Goal: Task Accomplishment & Management: Use online tool/utility

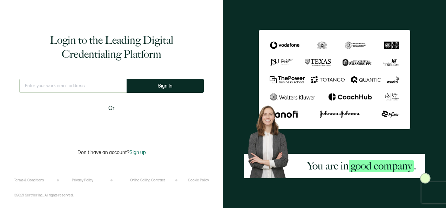
click at [105, 90] on input "text" at bounding box center [72, 86] width 107 height 14
type input "[PERSON_NAME][EMAIL_ADDRESS][PERSON_NAME][DOMAIN_NAME]"
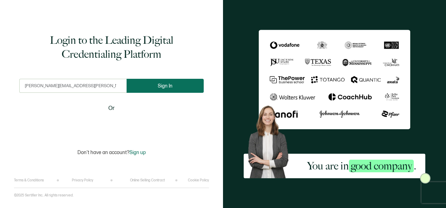
click at [143, 92] on button "Sign In" at bounding box center [164, 86] width 77 height 14
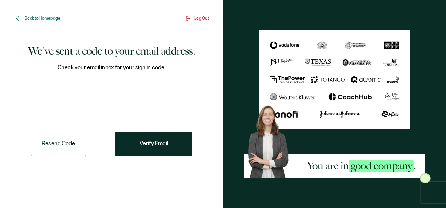
click at [31, 91] on input "number" at bounding box center [41, 91] width 21 height 14
type input "3"
type input "8"
type input "0"
type input "8"
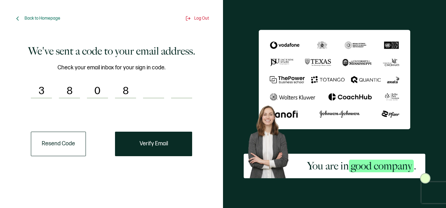
type input "4"
type input "5"
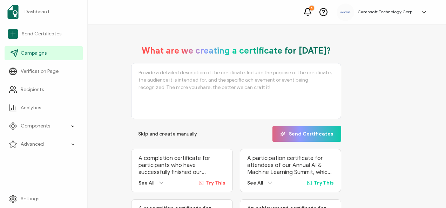
click at [20, 55] on link "Campaigns" at bounding box center [44, 53] width 78 height 14
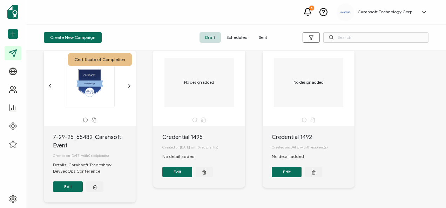
scroll to position [35, 0]
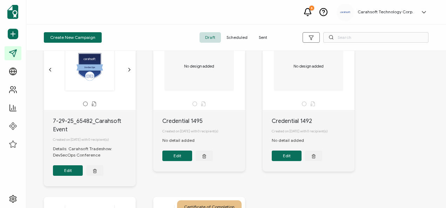
click at [68, 175] on button "Edit" at bounding box center [68, 170] width 30 height 11
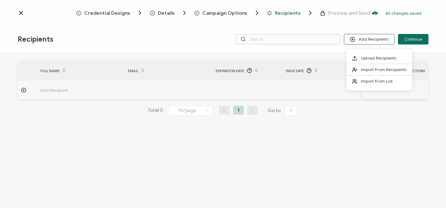
click at [367, 42] on button "Add Recipients" at bounding box center [369, 39] width 50 height 11
click at [358, 57] on span at bounding box center [356, 58] width 9 height 6
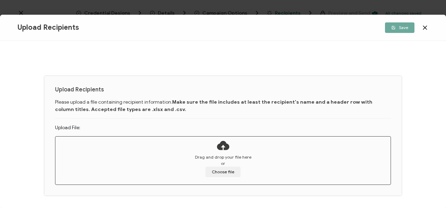
click at [227, 163] on div "Drag and drop your file here or Choose file" at bounding box center [222, 165] width 335 height 23
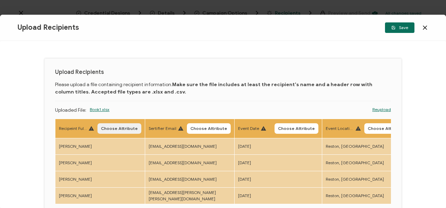
click at [125, 130] on span "Choose Attribute" at bounding box center [119, 128] width 37 height 4
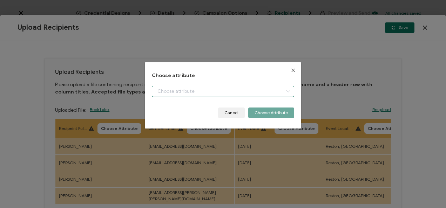
click at [176, 90] on input "dialog" at bounding box center [223, 91] width 142 height 11
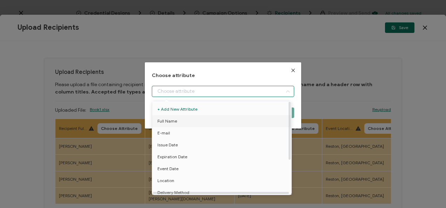
click at [177, 118] on li "Full Name" at bounding box center [222, 121] width 145 height 12
type input "Full Name"
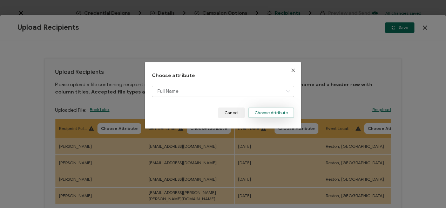
click at [263, 112] on button "Choose Attribute" at bounding box center [271, 113] width 46 height 11
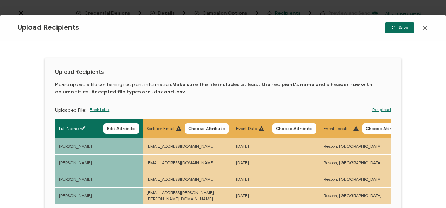
click at [219, 128] on span "Choose Attribute" at bounding box center [206, 128] width 37 height 4
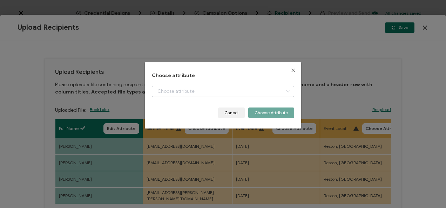
drag, startPoint x: 211, startPoint y: 85, endPoint x: 213, endPoint y: 93, distance: 7.9
click at [211, 86] on div "Choose attribute Cancel Choose Attribute" at bounding box center [223, 95] width 142 height 45
click at [211, 94] on input "dialog" at bounding box center [223, 91] width 142 height 11
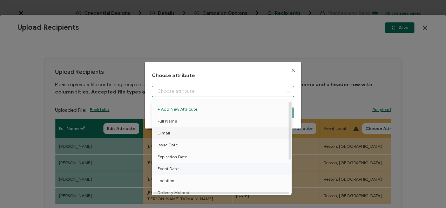
drag, startPoint x: 177, startPoint y: 130, endPoint x: 202, endPoint y: 128, distance: 25.0
click at [179, 130] on li "E-mail" at bounding box center [222, 133] width 145 height 12
type input "E-mail"
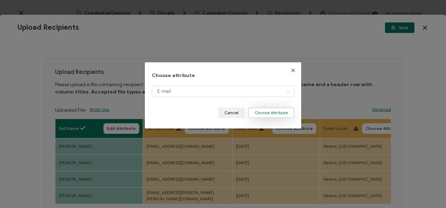
click at [264, 110] on button "Choose Attribute" at bounding box center [271, 113] width 46 height 11
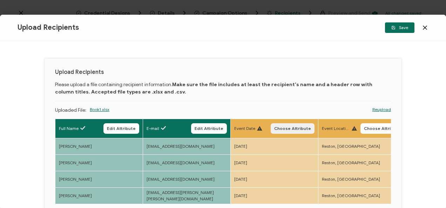
click at [288, 130] on span "Choose Attribute" at bounding box center [292, 128] width 37 height 4
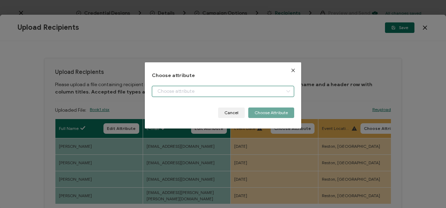
click at [247, 93] on input "dialog" at bounding box center [223, 91] width 142 height 11
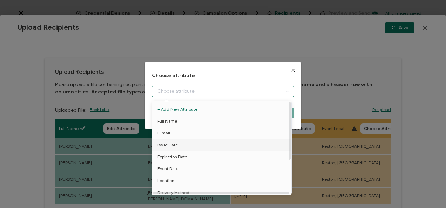
click at [206, 140] on li "Issue Date" at bounding box center [222, 145] width 145 height 12
type input "Issue Date"
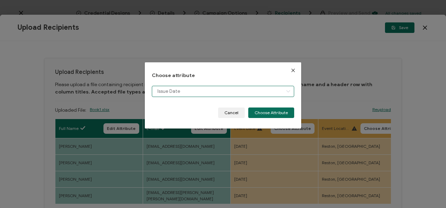
drag, startPoint x: 261, startPoint y: 92, endPoint x: 256, endPoint y: 113, distance: 21.3
click at [262, 92] on input "Issue Date" at bounding box center [223, 91] width 142 height 11
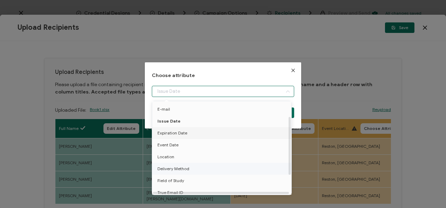
scroll to position [35, 0]
click at [178, 130] on li "Event Date" at bounding box center [222, 134] width 145 height 12
type input "Event Date"
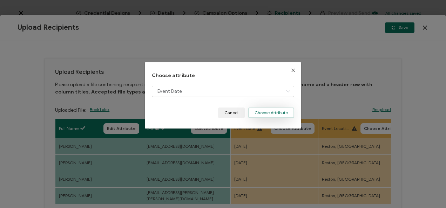
click at [254, 111] on button "Choose Attribute" at bounding box center [271, 113] width 46 height 11
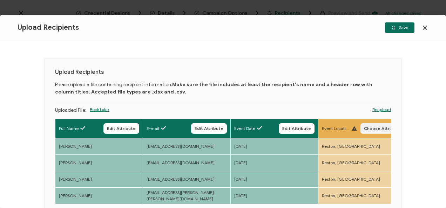
click at [373, 127] on span "Choose Attribute" at bounding box center [382, 128] width 37 height 4
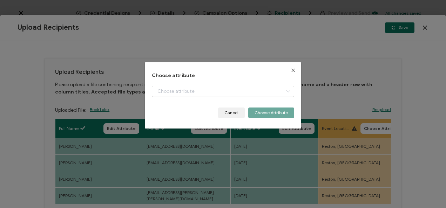
drag, startPoint x: 238, startPoint y: 82, endPoint x: 242, endPoint y: 92, distance: 11.5
click at [239, 83] on div "Choose attribute Cancel Choose Attribute" at bounding box center [223, 95] width 142 height 45
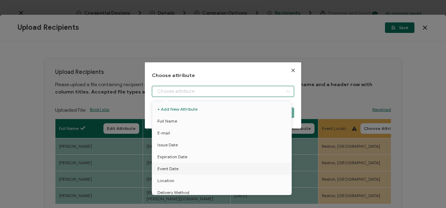
click at [241, 92] on input "dialog" at bounding box center [223, 91] width 142 height 11
click at [179, 179] on li "Location" at bounding box center [222, 181] width 145 height 12
type input "Location"
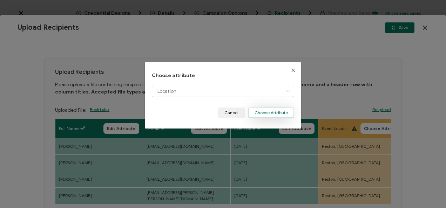
click at [253, 116] on button "Choose Attribute" at bounding box center [271, 113] width 46 height 11
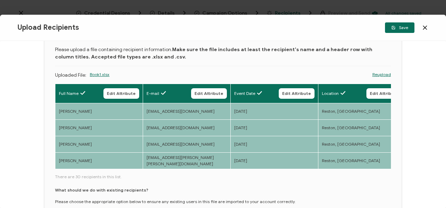
click at [77, 168] on div "Full Name Edit Attribute E-mail Edit Attribute Event Date Edit Attribute Locati…" at bounding box center [223, 127] width 336 height 87
click at [65, 168] on td "[PERSON_NAME]" at bounding box center [99, 160] width 88 height 16
drag, startPoint x: 68, startPoint y: 171, endPoint x: 80, endPoint y: 171, distance: 11.9
click at [80, 171] on div "Full Name Edit Attribute E-mail Edit Attribute Event Date Edit Attribute Locati…" at bounding box center [223, 160] width 336 height 152
drag, startPoint x: 80, startPoint y: 171, endPoint x: 106, endPoint y: 179, distance: 27.0
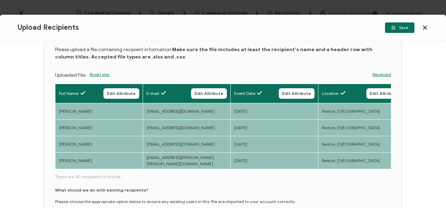
click at [106, 179] on div "Full Name Edit Attribute E-mail Edit Attribute Event Date Edit Attribute Locati…" at bounding box center [223, 160] width 336 height 152
click at [103, 177] on span "There are 30 recipients in this list." at bounding box center [223, 177] width 336 height 6
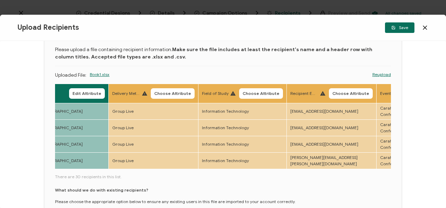
scroll to position [0, 307]
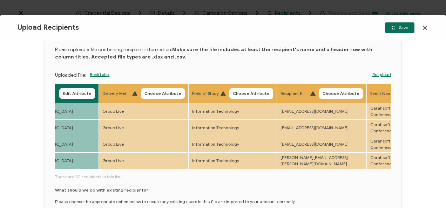
click at [165, 95] on button "Choose Attribute" at bounding box center [163, 93] width 44 height 11
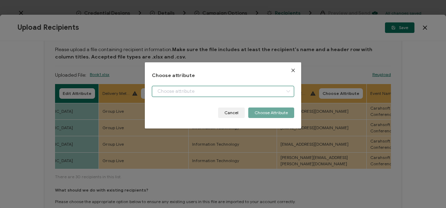
click at [181, 90] on input "dialog" at bounding box center [223, 91] width 142 height 11
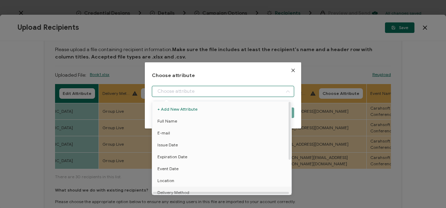
click at [171, 189] on span "Delivery Method" at bounding box center [173, 193] width 32 height 12
type input "Delivery Method"
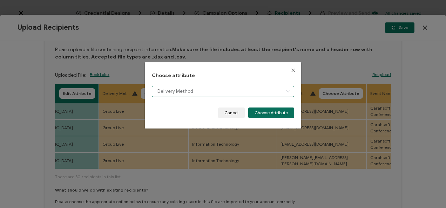
scroll to position [5, 0]
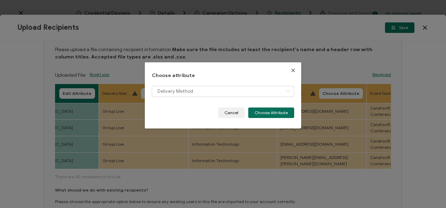
click at [262, 119] on div "Choose attribute Delivery Method Cancel Choose Attribute" at bounding box center [223, 95] width 156 height 66
click at [261, 113] on button "Choose Attribute" at bounding box center [271, 113] width 46 height 11
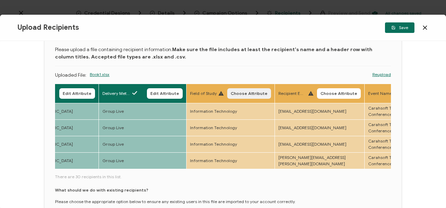
click at [247, 94] on span "Choose Attribute" at bounding box center [249, 93] width 37 height 4
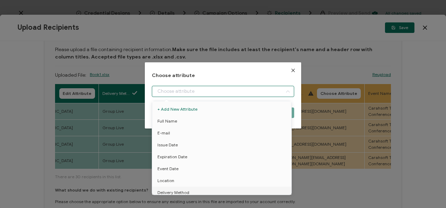
click at [221, 94] on input "dialog" at bounding box center [223, 91] width 142 height 11
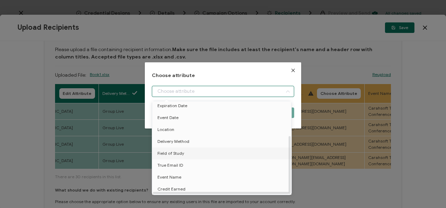
click at [196, 151] on li "Field of Study" at bounding box center [222, 154] width 145 height 12
type input "Field of Study"
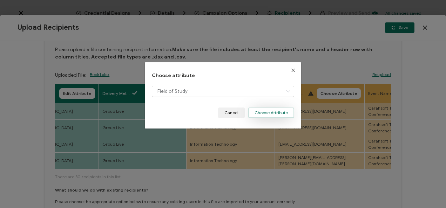
click at [273, 115] on button "Choose Attribute" at bounding box center [271, 113] width 46 height 11
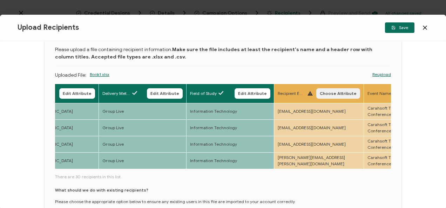
click at [338, 94] on span "Choose Attribute" at bounding box center [338, 93] width 37 height 4
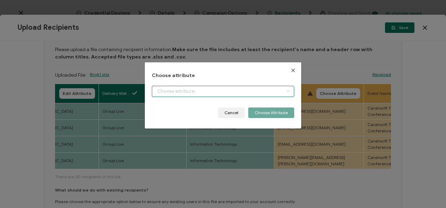
click at [251, 93] on input "dialog" at bounding box center [223, 91] width 142 height 11
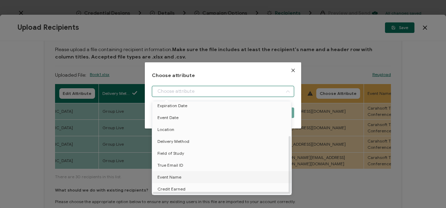
click at [200, 171] on li "Event Name" at bounding box center [222, 177] width 145 height 12
type input "Event Name"
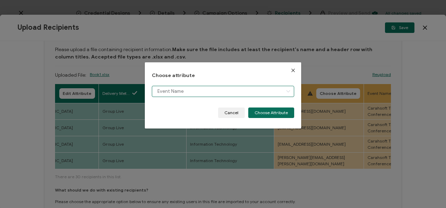
click at [267, 93] on input "Event Name" at bounding box center [223, 91] width 142 height 11
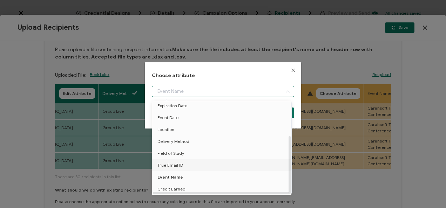
click at [191, 162] on li "True Email ID" at bounding box center [222, 165] width 145 height 12
type input "True Email ID"
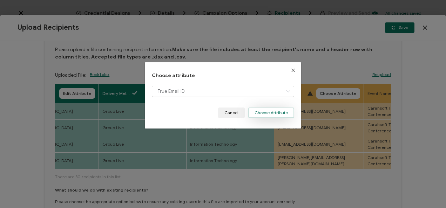
click at [255, 115] on button "Choose Attribute" at bounding box center [271, 113] width 46 height 11
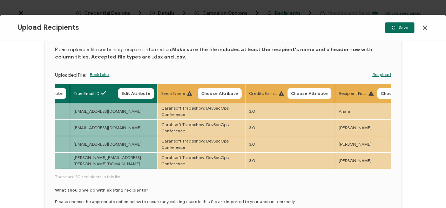
scroll to position [0, 514]
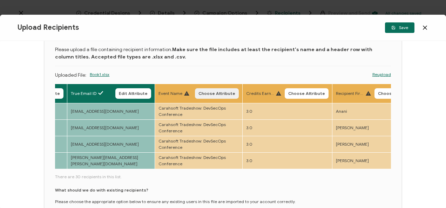
click at [224, 93] on span "Choose Attribute" at bounding box center [216, 93] width 37 height 4
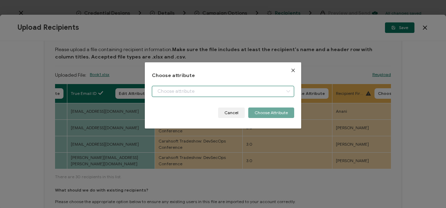
click at [211, 92] on input "dialog" at bounding box center [223, 91] width 142 height 11
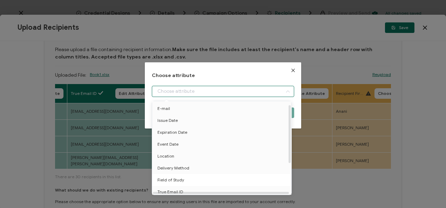
scroll to position [55, 0]
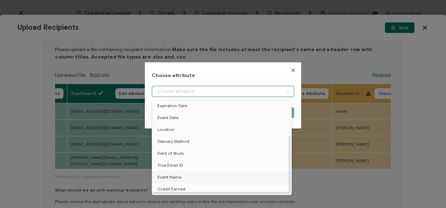
click at [188, 171] on li "Event Name" at bounding box center [222, 177] width 145 height 12
type input "Event Name"
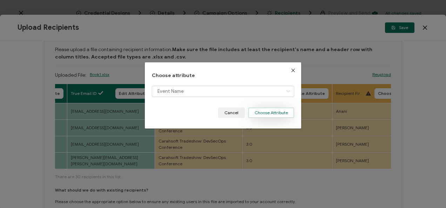
click at [252, 115] on button "Choose Attribute" at bounding box center [271, 113] width 46 height 11
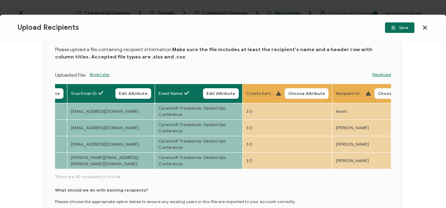
click at [302, 96] on button "Choose Attribute" at bounding box center [306, 93] width 44 height 11
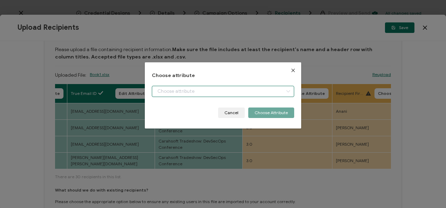
drag, startPoint x: 237, startPoint y: 87, endPoint x: 227, endPoint y: 139, distance: 52.8
click at [237, 87] on input "dialog" at bounding box center [223, 91] width 142 height 11
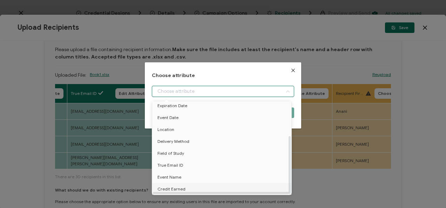
drag, startPoint x: 185, startPoint y: 189, endPoint x: 187, endPoint y: 186, distance: 3.8
click at [185, 188] on li "Credit Earned" at bounding box center [222, 189] width 145 height 12
type input "Credit Earned"
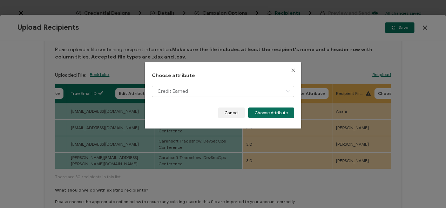
click at [269, 118] on div "Choose attribute Credit Earned Cancel Choose Attribute" at bounding box center [223, 95] width 156 height 66
click at [263, 113] on button "Choose Attribute" at bounding box center [271, 113] width 46 height 11
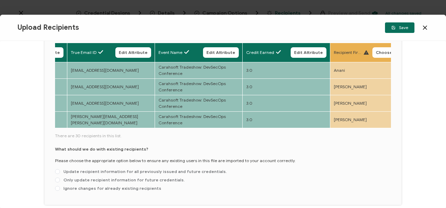
scroll to position [109, 0]
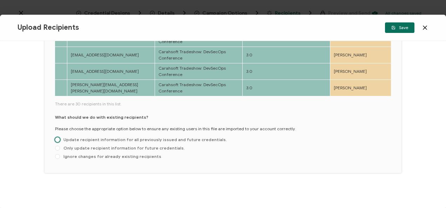
click at [136, 143] on label "Update recipient information for all previously issued and future credentials." at bounding box center [141, 140] width 172 height 6
click at [60, 143] on input "Update recipient information for all previously issued and future credentials." at bounding box center [57, 140] width 5 height 6
radio input "true"
click at [135, 150] on span "Only update recipient information for future credentials." at bounding box center [122, 147] width 125 height 5
click at [60, 150] on input "Only update recipient information for future credentials." at bounding box center [57, 149] width 5 height 6
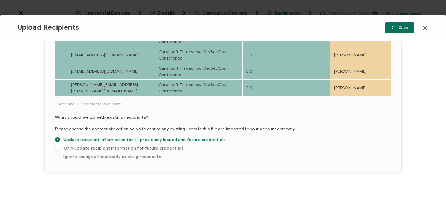
radio input "true"
radio input "false"
radio input "true"
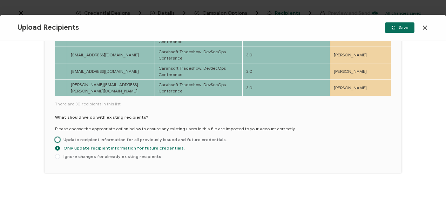
click at [143, 140] on span "Update recipient information for all previously issued and future credentials." at bounding box center [143, 139] width 167 height 5
click at [60, 140] on input "Update recipient information for all previously issued and future credentials." at bounding box center [57, 140] width 5 height 6
radio input "true"
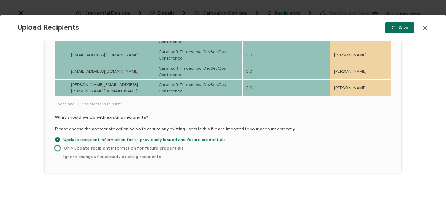
click at [134, 150] on span "Only update recipient information for future credentials." at bounding box center [122, 147] width 125 height 5
click at [60, 150] on input "Only update recipient information for future credentials." at bounding box center [57, 149] width 5 height 6
radio input "true"
radio input "false"
radio input "true"
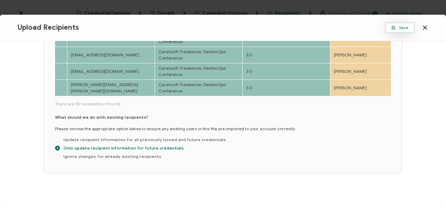
click at [390, 28] on button "Save" at bounding box center [399, 27] width 29 height 11
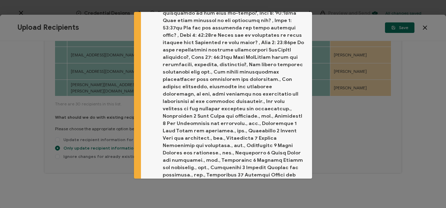
scroll to position [112, 0]
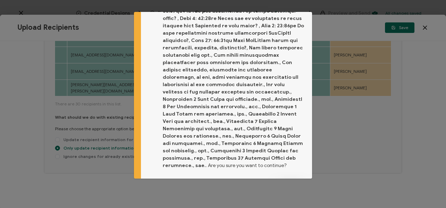
click at [283, 183] on button "Proceed" at bounding box center [289, 188] width 29 height 11
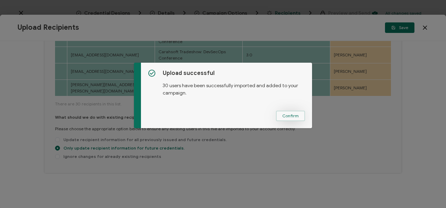
click at [294, 117] on span "Confirm" at bounding box center [290, 116] width 16 height 4
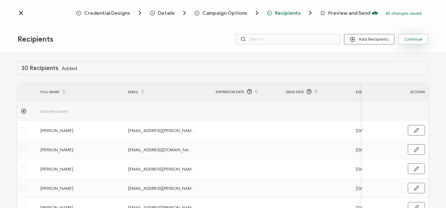
click at [409, 44] on button "Continue" at bounding box center [413, 39] width 30 height 11
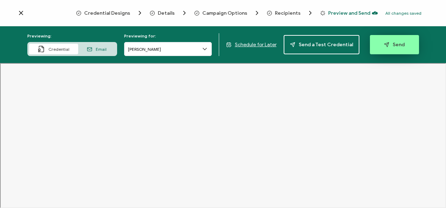
click at [373, 43] on button "Send" at bounding box center [394, 44] width 49 height 19
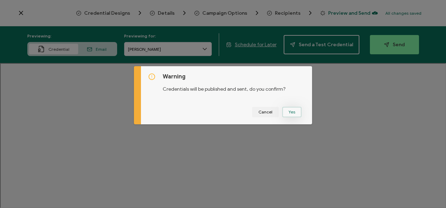
click at [293, 109] on button "Yes" at bounding box center [291, 112] width 19 height 11
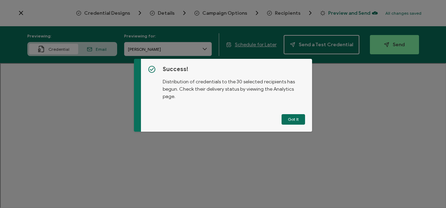
click at [299, 120] on button "Got It" at bounding box center [292, 119] width 23 height 11
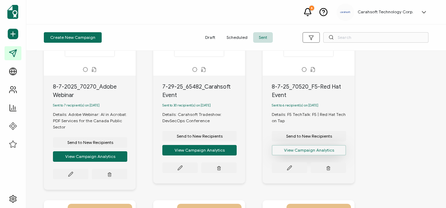
scroll to position [70, 0]
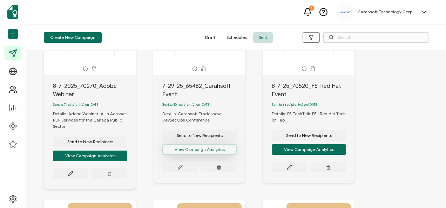
click at [127, 153] on button "View Campaign Analytics" at bounding box center [90, 156] width 74 height 11
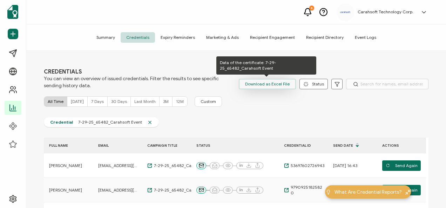
click at [258, 83] on span "Download as Excel File" at bounding box center [267, 84] width 44 height 11
